Goal: Task Accomplishment & Management: Use online tool/utility

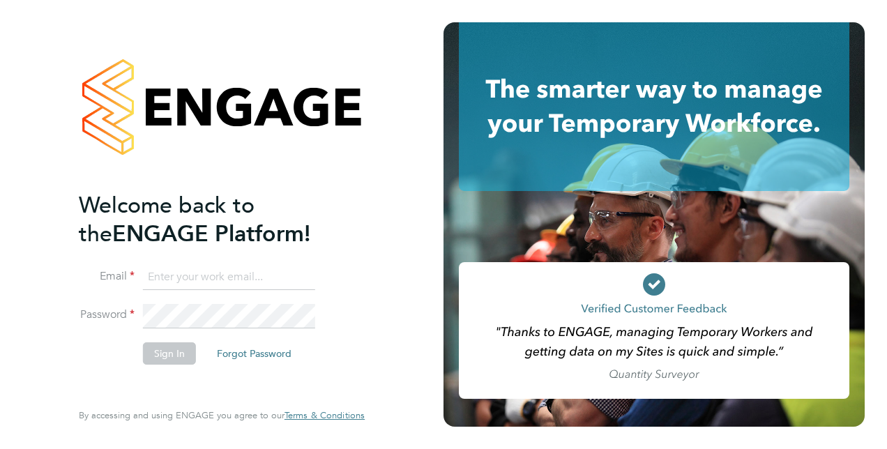
type input "[PERSON_NAME][EMAIL_ADDRESS][PERSON_NAME][DOMAIN_NAME]"
click at [159, 355] on button "Sign In" at bounding box center [169, 354] width 53 height 22
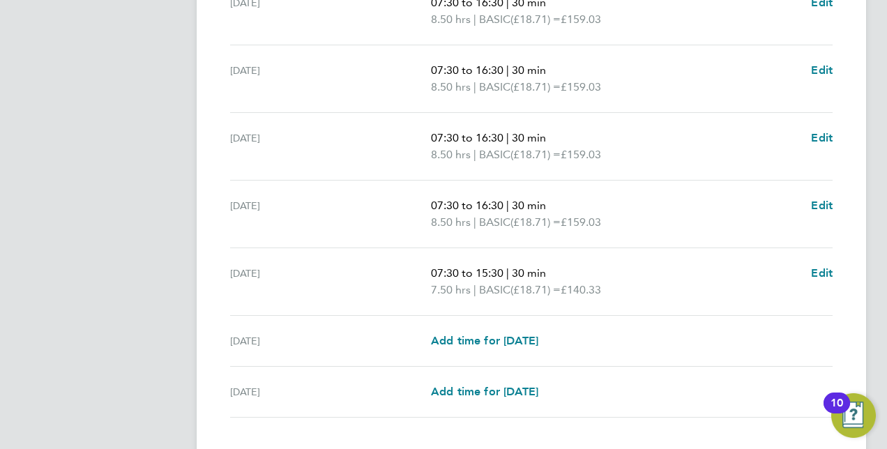
scroll to position [567, 0]
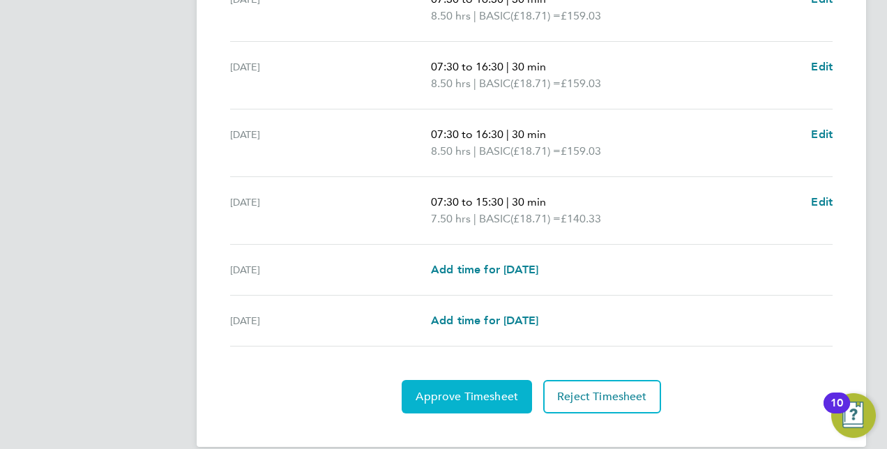
click at [466, 390] on span "Approve Timesheet" at bounding box center [467, 397] width 103 height 14
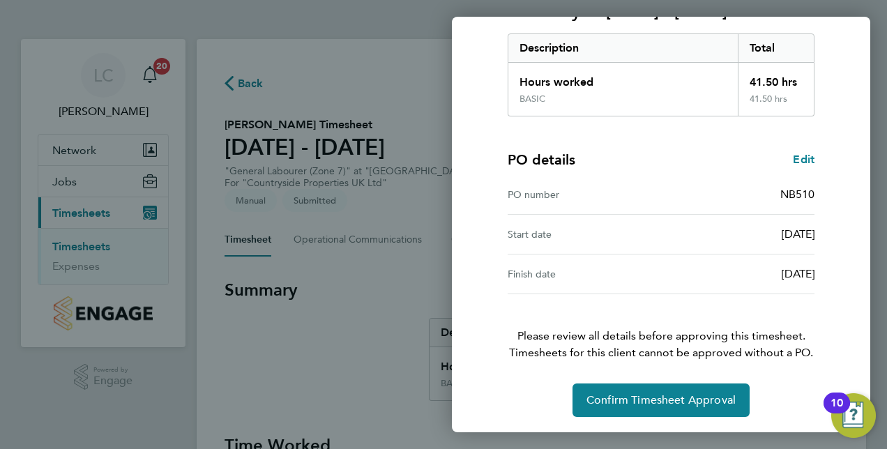
scroll to position [216, 0]
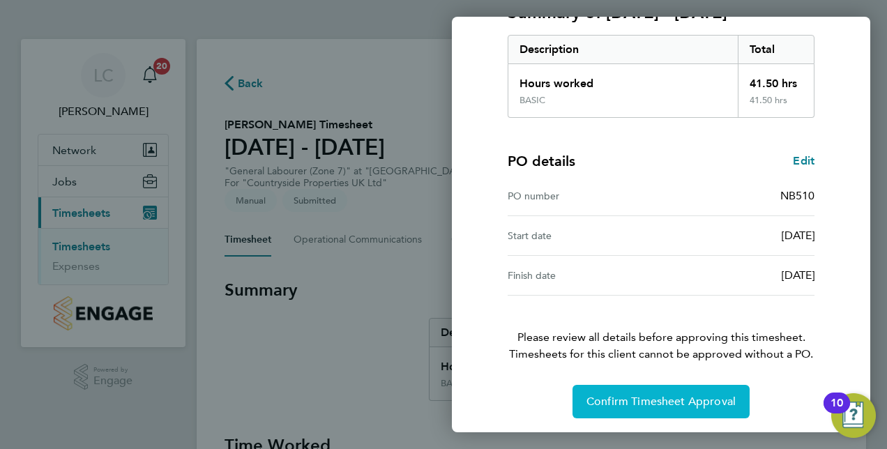
click at [699, 391] on button "Confirm Timesheet Approval" at bounding box center [661, 401] width 177 height 33
